Goal: Task Accomplishment & Management: Use online tool/utility

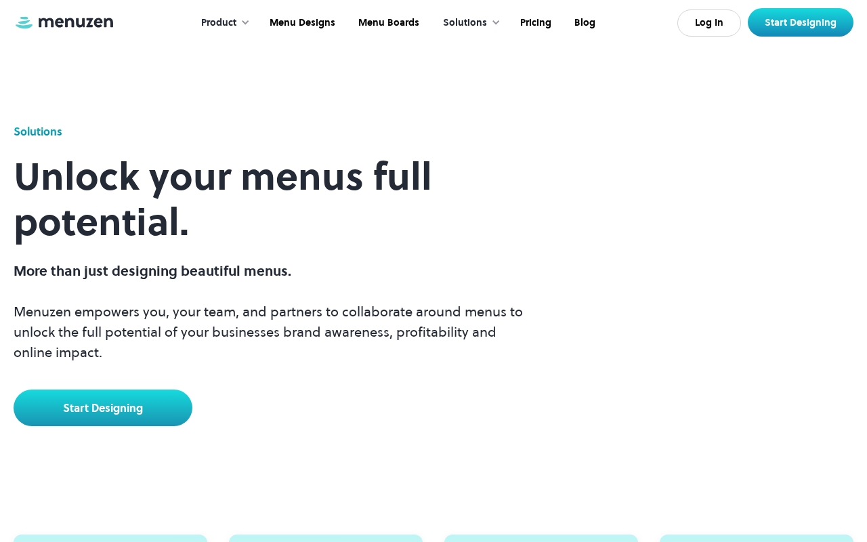
click at [64, 26] on link at bounding box center [65, 23] width 102 height 16
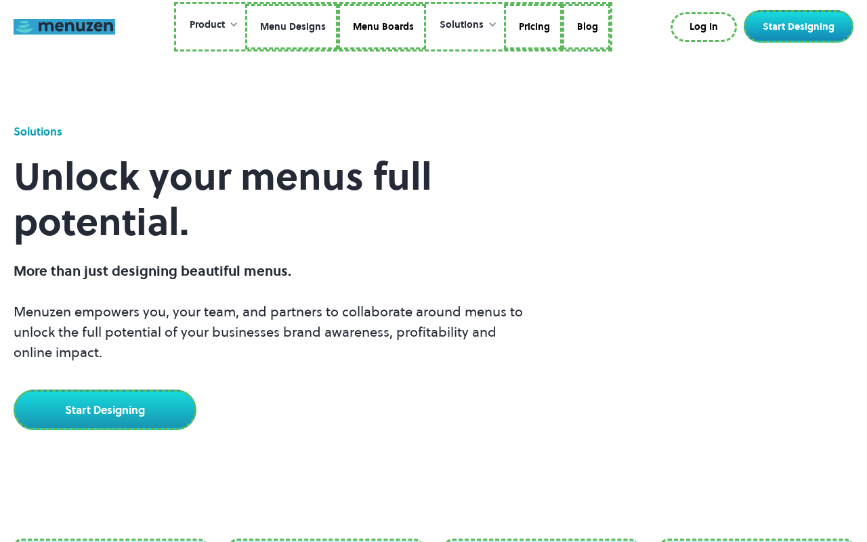
click at [293, 26] on link "Menu Designs" at bounding box center [291, 27] width 93 height 46
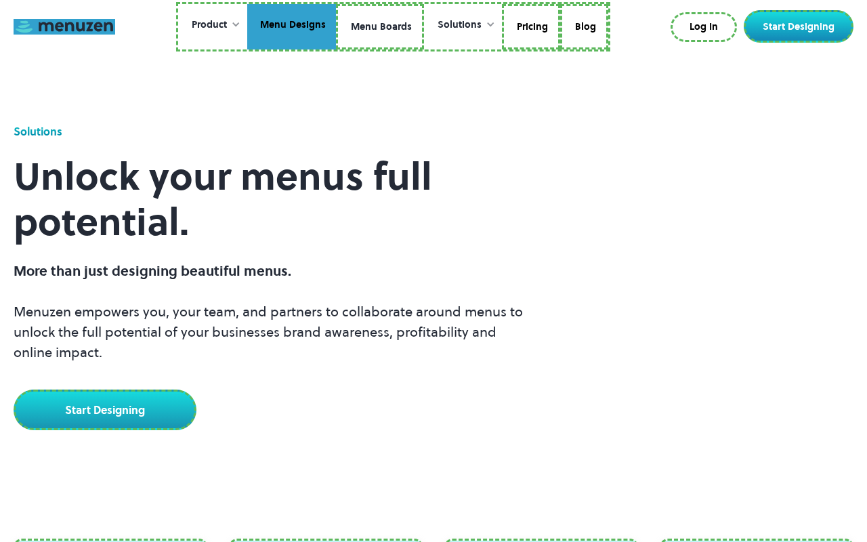
click at [379, 26] on link "Menu Boards" at bounding box center [380, 27] width 88 height 46
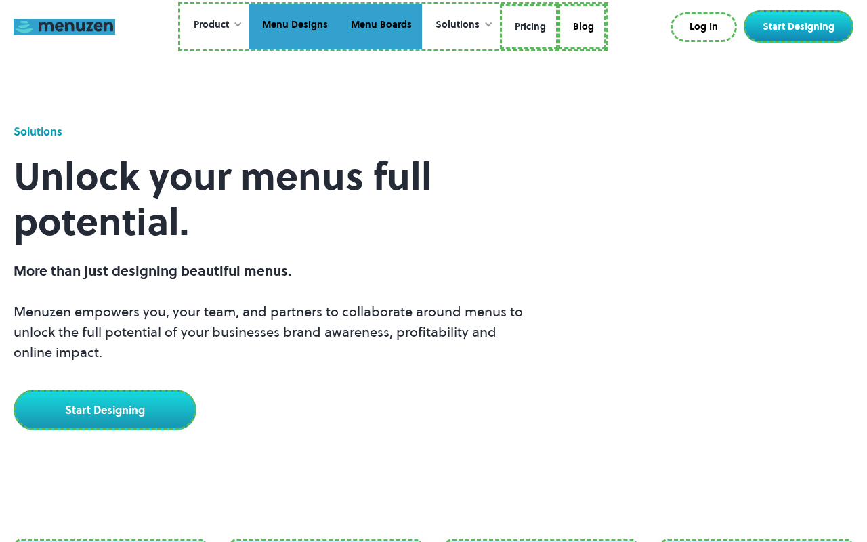
click at [528, 26] on link "Pricing" at bounding box center [529, 27] width 58 height 46
click at [580, 24] on link "Blog" at bounding box center [580, 27] width 48 height 46
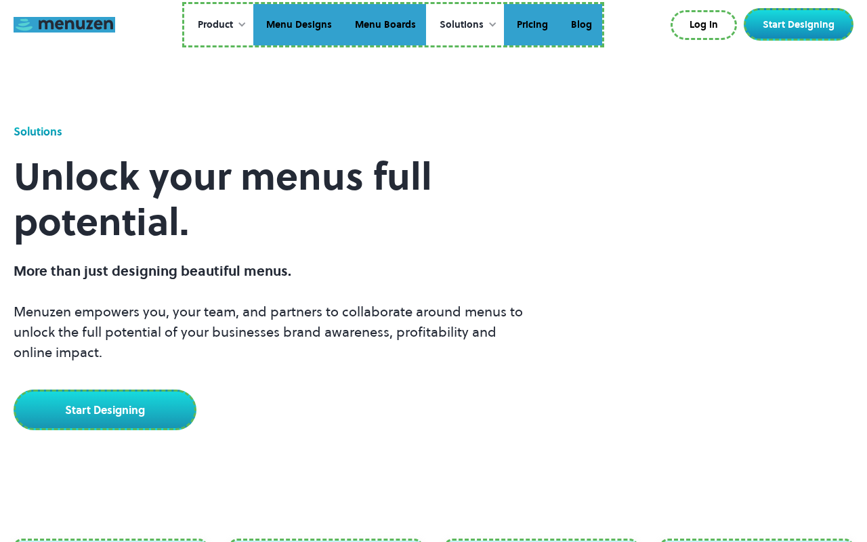
click at [706, 25] on link "Log In" at bounding box center [704, 25] width 66 height 30
click at [801, 24] on link "Start Designing" at bounding box center [799, 24] width 110 height 33
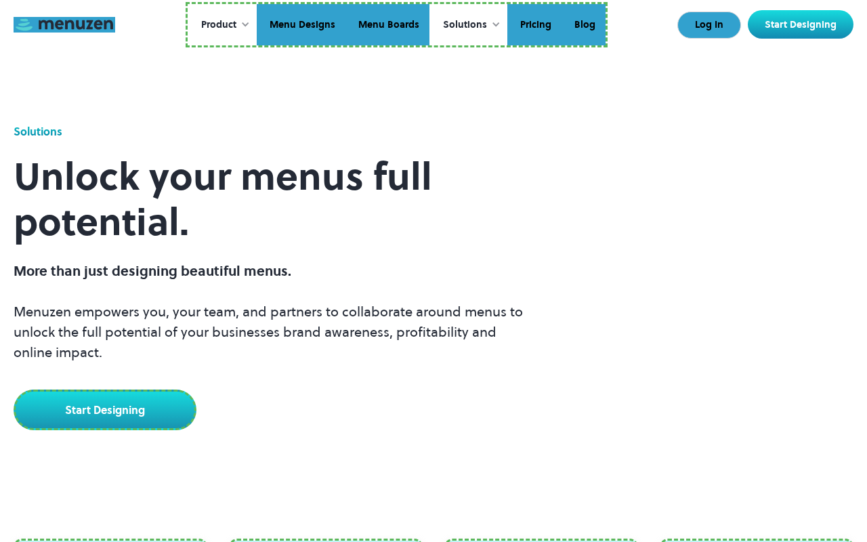
click at [103, 407] on link "Start Designing" at bounding box center [105, 409] width 183 height 41
